Goal: Find specific page/section: Find specific page/section

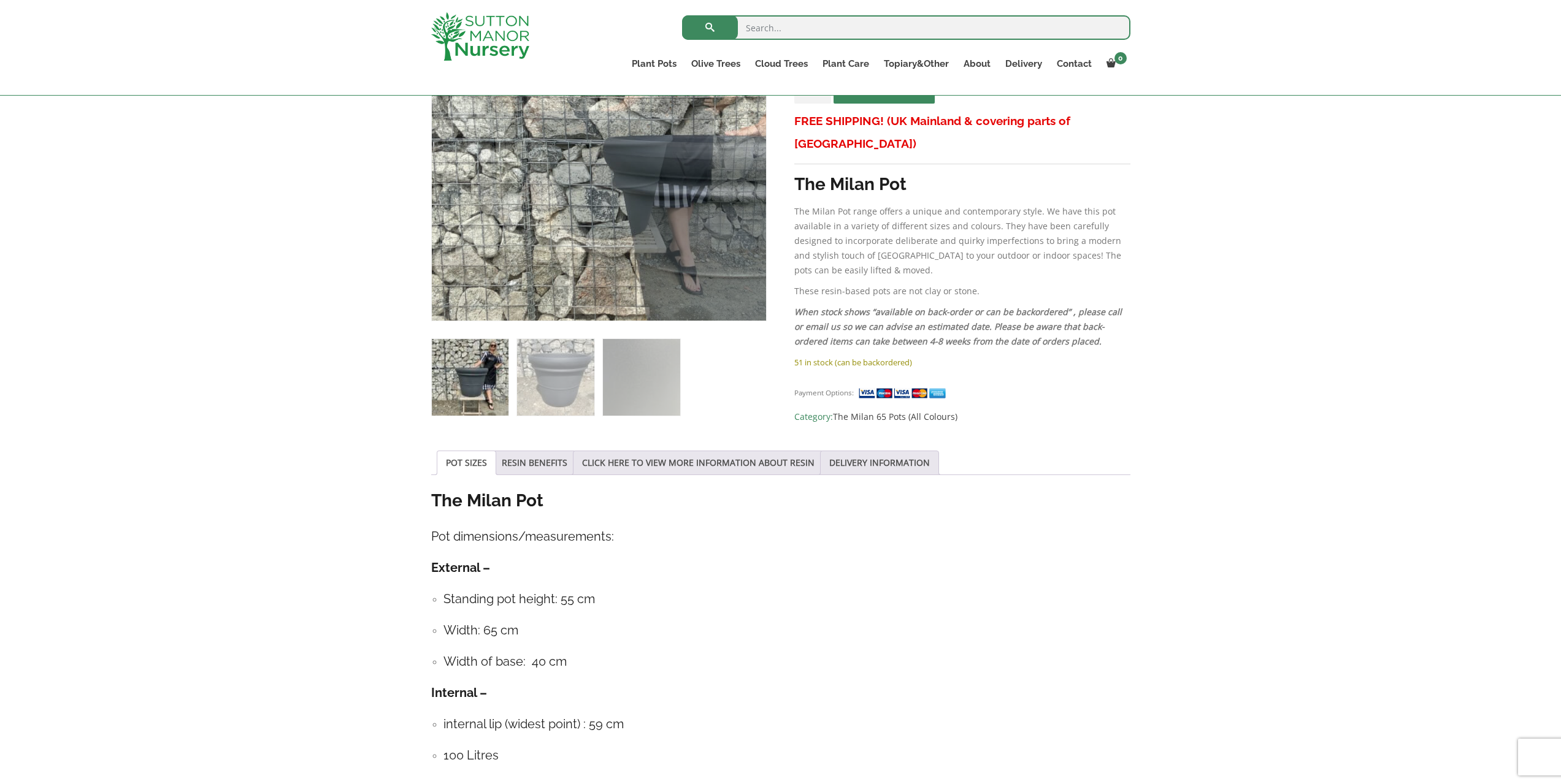
scroll to position [307, 0]
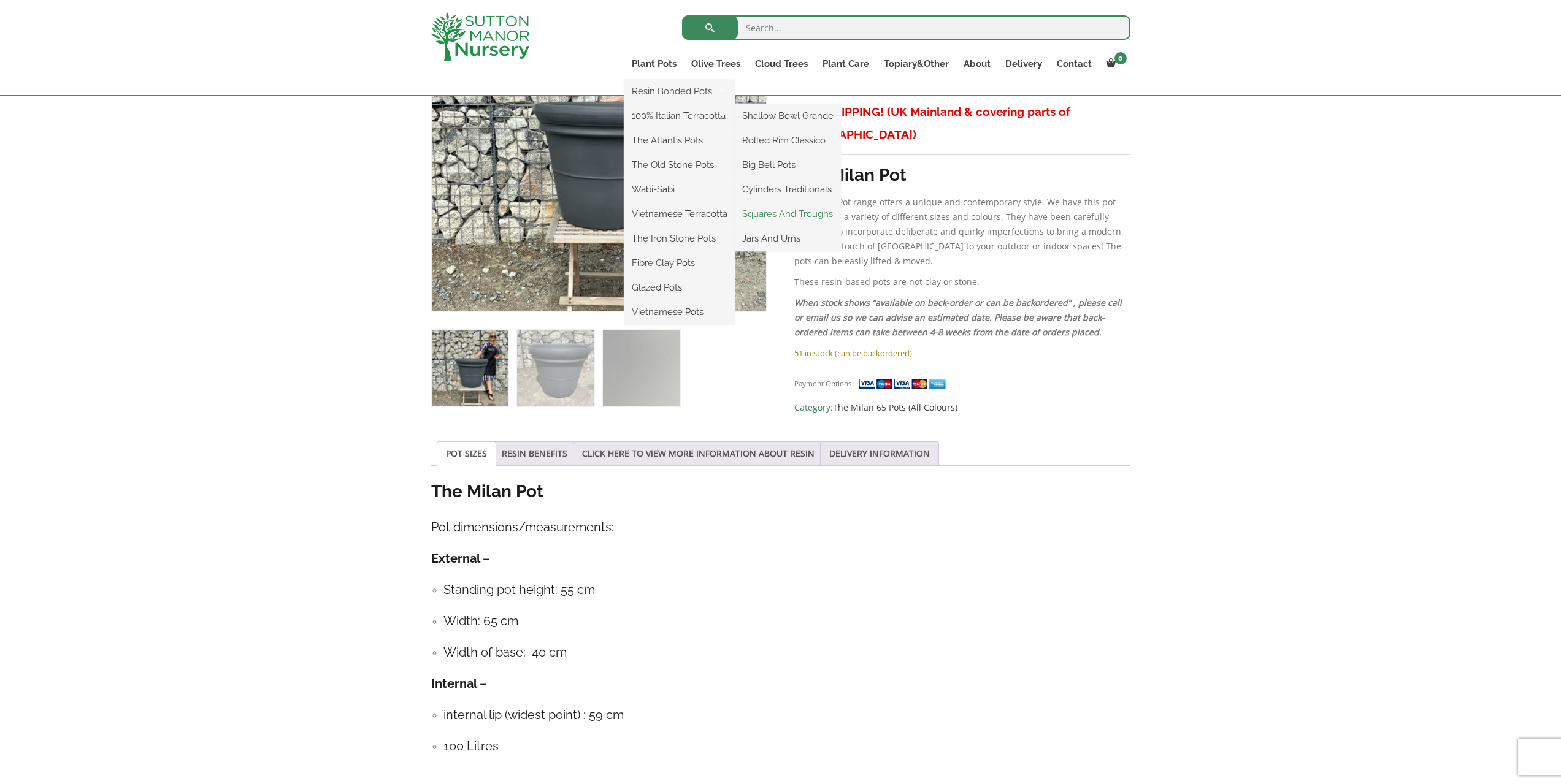
click at [799, 213] on link "Squares And Troughs" at bounding box center [788, 214] width 106 height 18
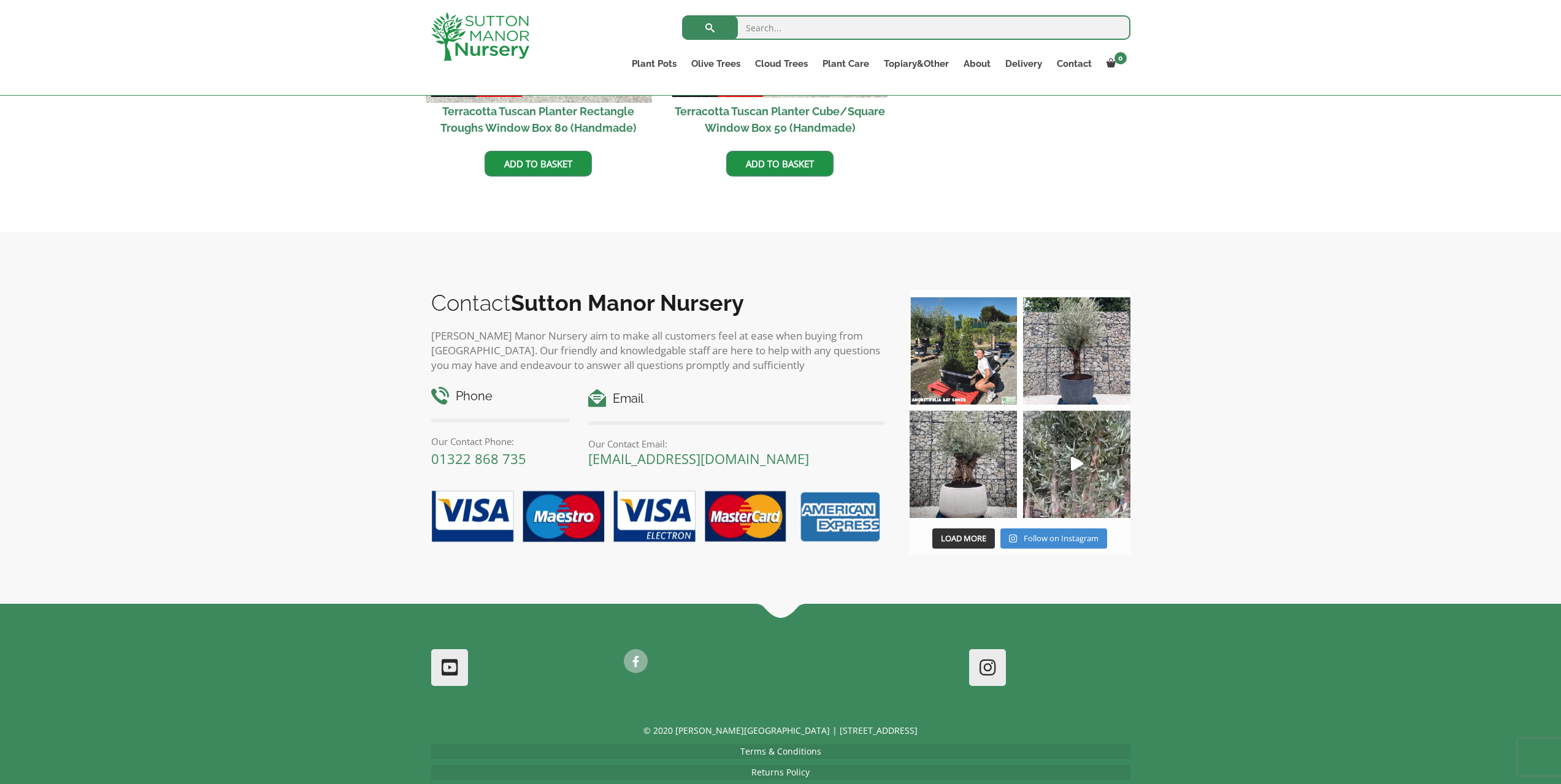
scroll to position [799, 0]
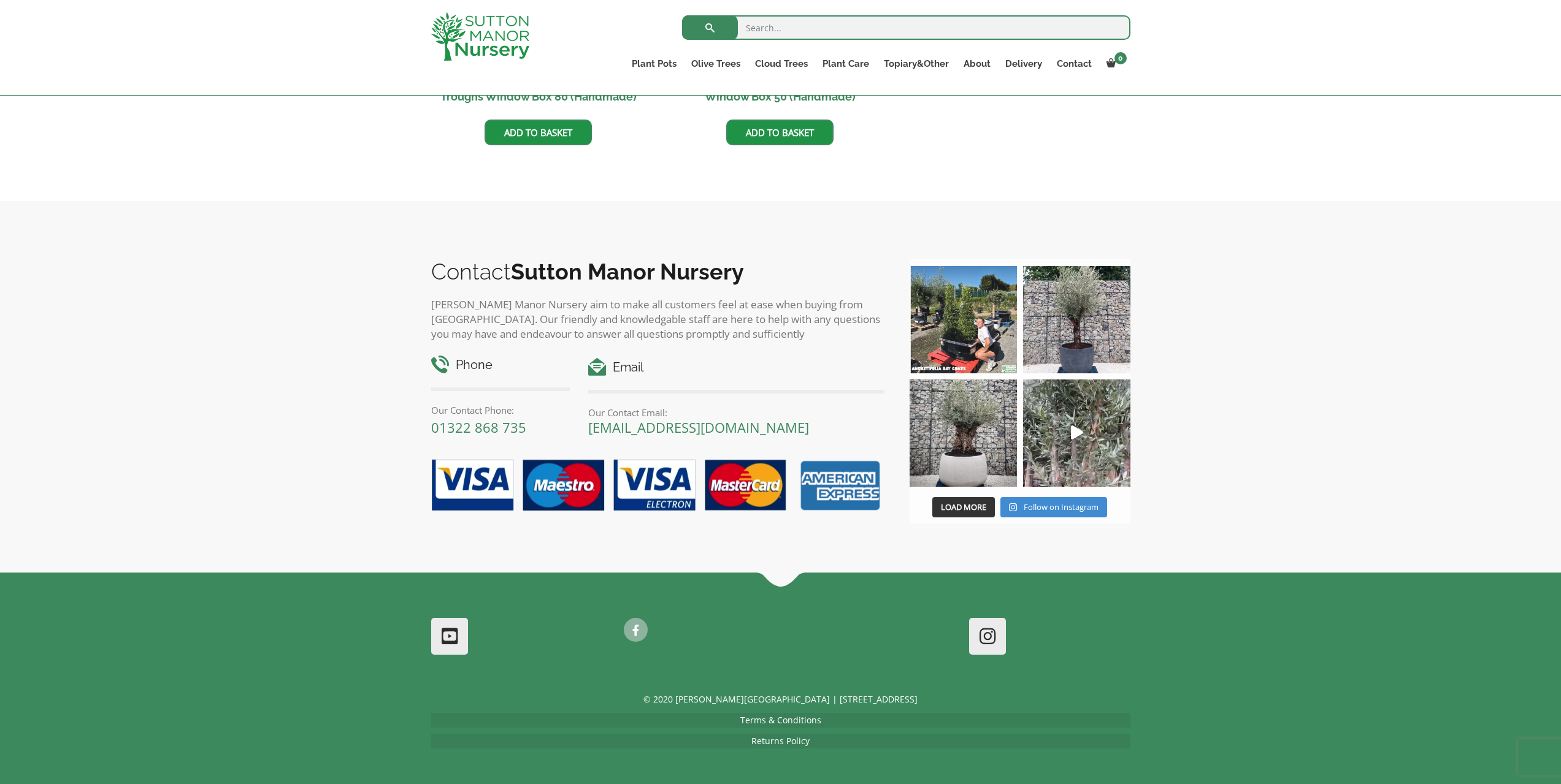
drag, startPoint x: 295, startPoint y: 462, endPoint x: 302, endPoint y: 457, distance: 8.6
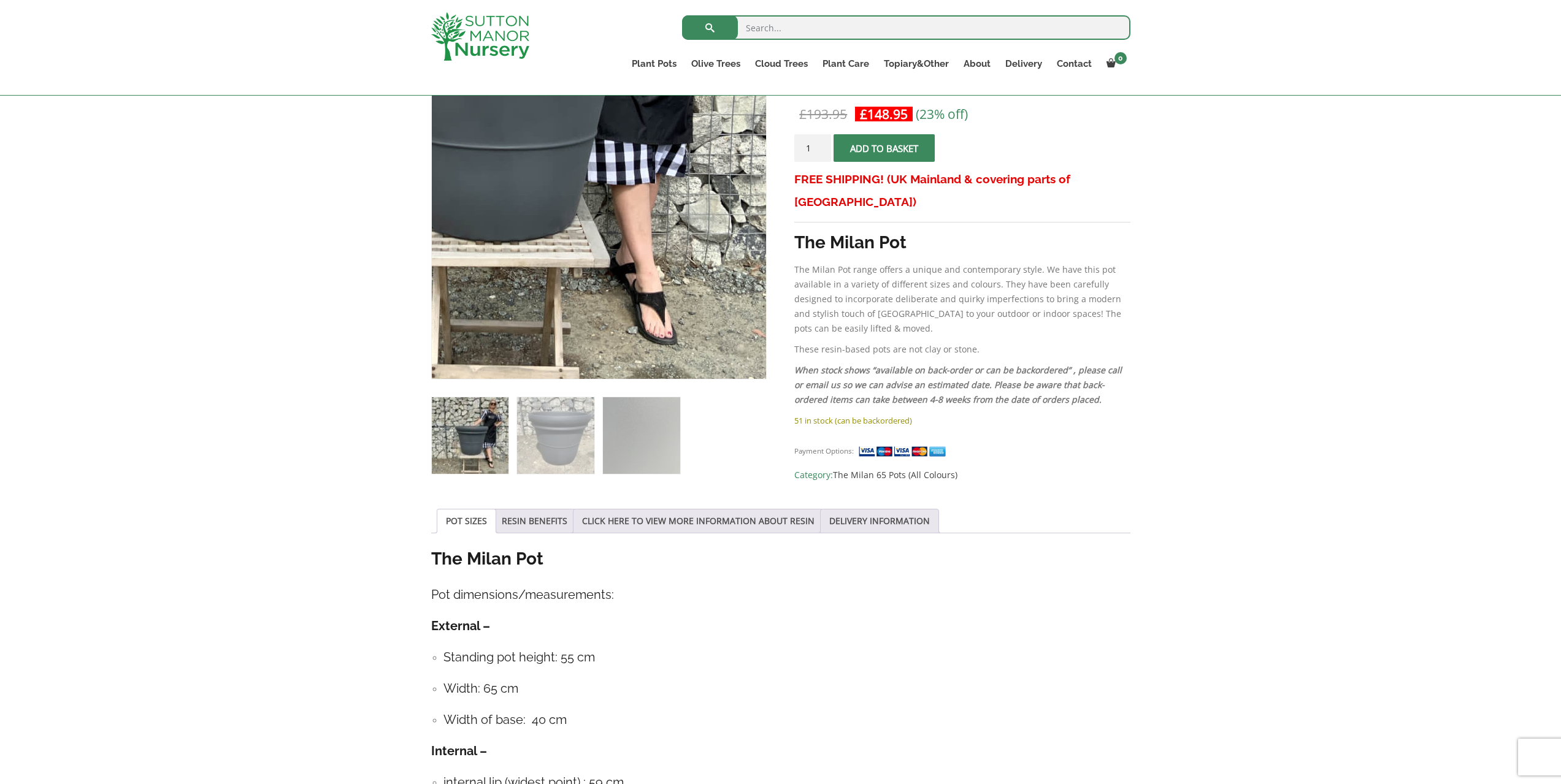
scroll to position [184, 0]
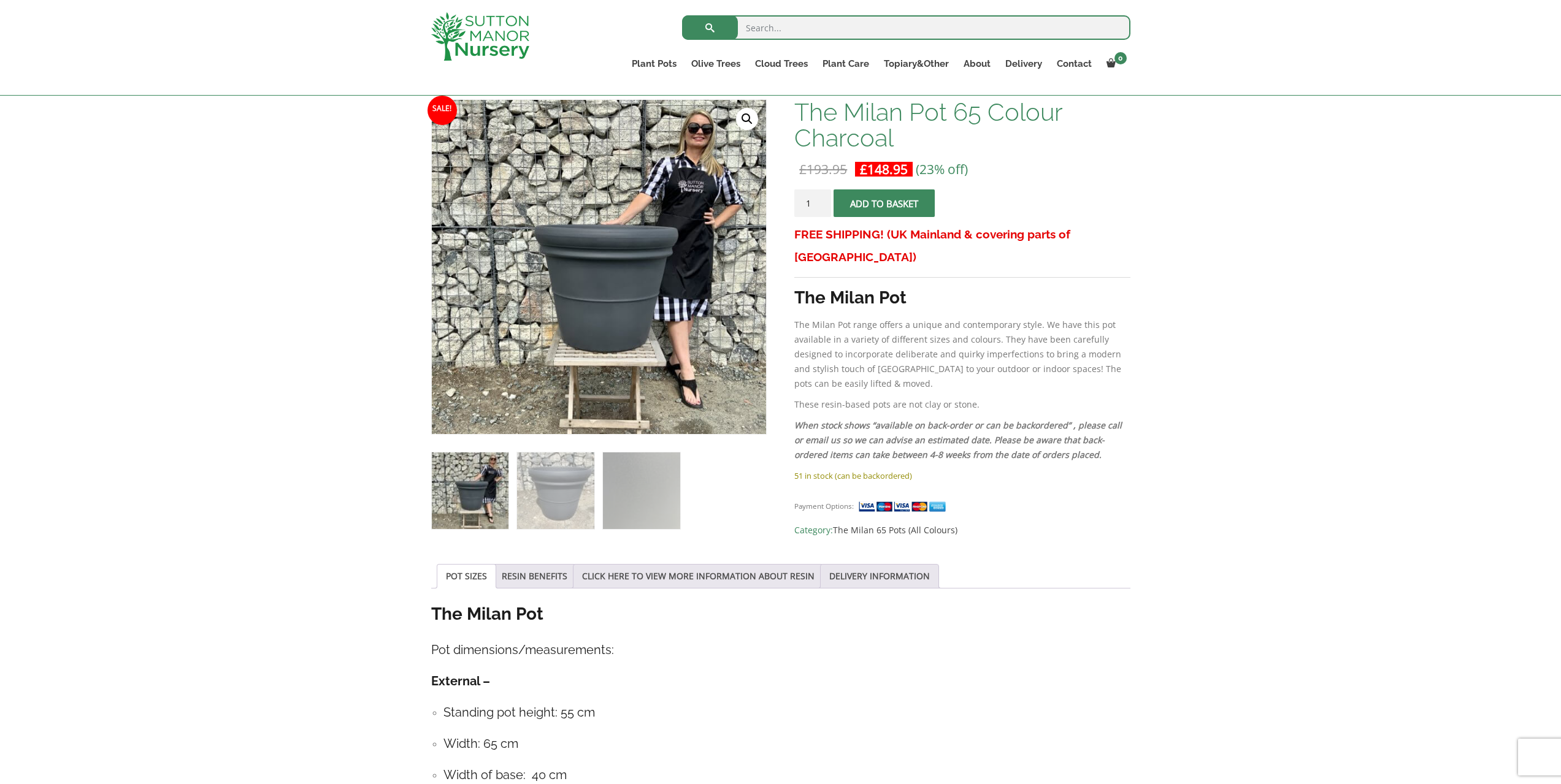
drag, startPoint x: 450, startPoint y: 455, endPoint x: 439, endPoint y: 457, distance: 11.2
